Goal: Information Seeking & Learning: Check status

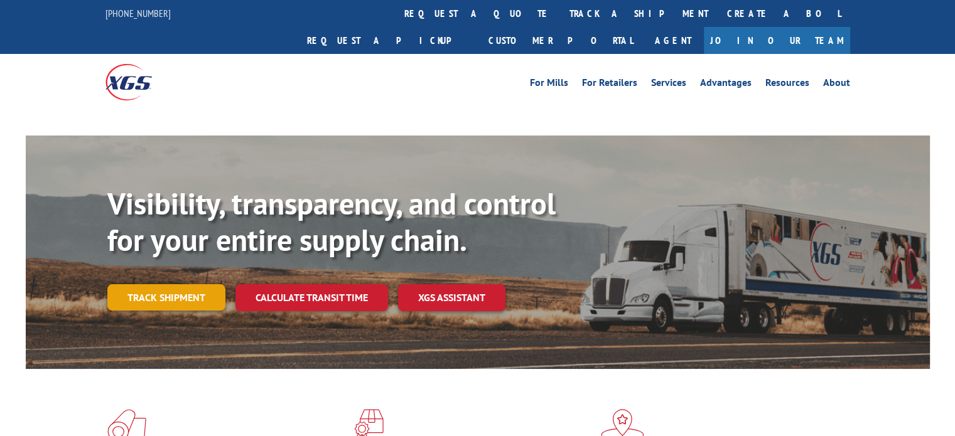
click at [160, 284] on link "Track shipment" at bounding box center [166, 297] width 118 height 26
click at [140, 284] on link "Track shipment" at bounding box center [166, 297] width 118 height 26
click at [188, 284] on link "Track shipment" at bounding box center [166, 297] width 118 height 26
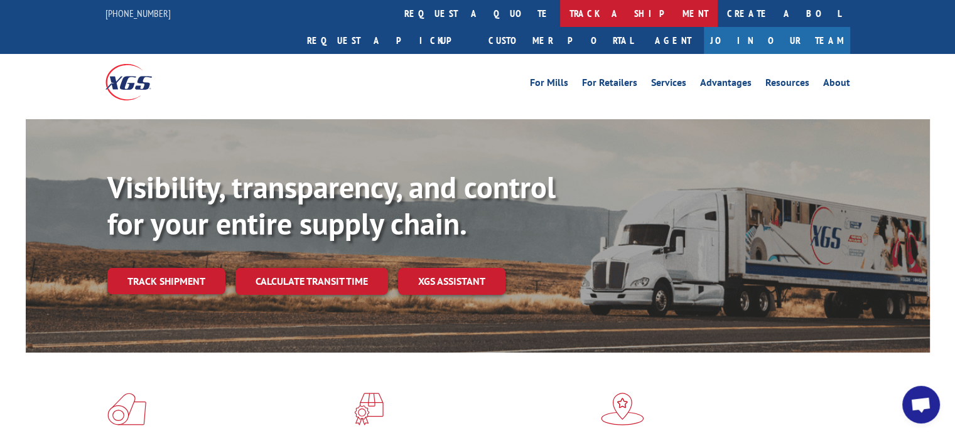
click at [560, 13] on link "track a shipment" at bounding box center [639, 13] width 158 height 27
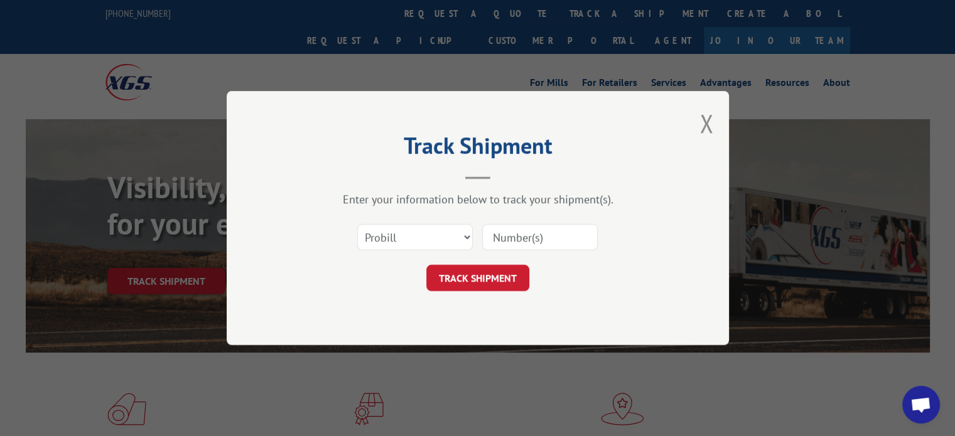
click at [512, 242] on input at bounding box center [539, 237] width 115 height 26
type input "17629520"
click at [501, 279] on button "TRACK SHIPMENT" at bounding box center [477, 278] width 103 height 26
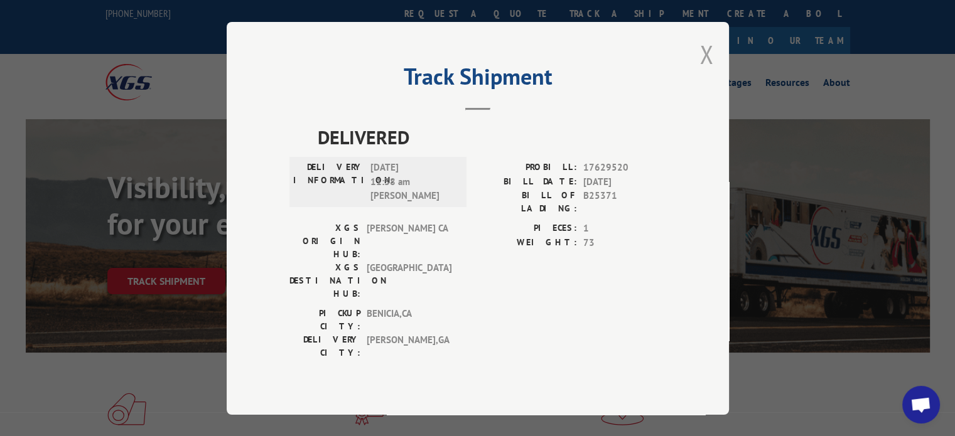
click at [709, 71] on button "Close modal" at bounding box center [706, 54] width 14 height 33
